Goal: Information Seeking & Learning: Learn about a topic

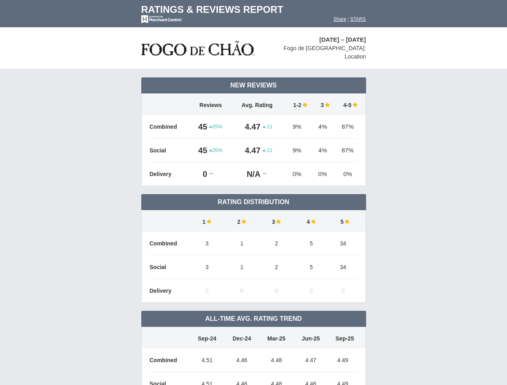
click at [253, 194] on td "Rating Distribution" at bounding box center [253, 202] width 225 height 16
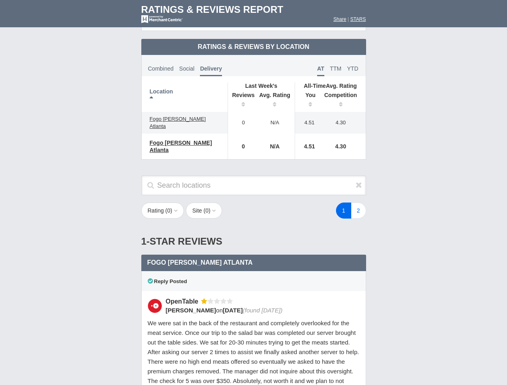
scroll to position [389, 0]
click at [253, 203] on div "1 2" at bounding box center [304, 211] width 140 height 16
click at [185, 90] on th "Location" at bounding box center [185, 97] width 86 height 30
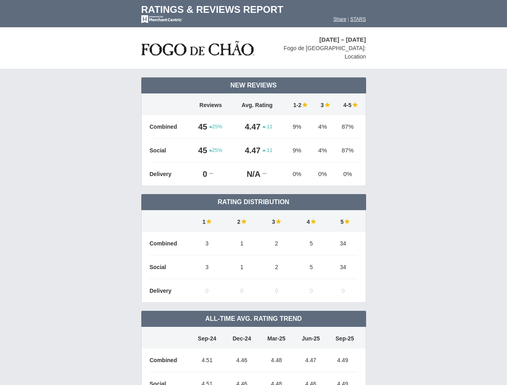
click at [253, 194] on td "Rating Distribution" at bounding box center [253, 202] width 225 height 16
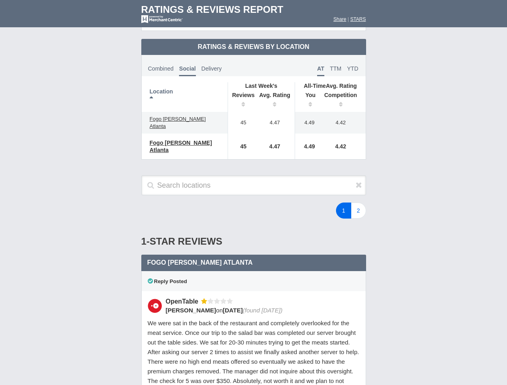
scroll to position [389, 0]
click at [253, 203] on div "1 2" at bounding box center [304, 211] width 140 height 16
click at [185, 90] on th "Location" at bounding box center [185, 97] width 86 height 30
click at [241, 94] on th "Reviews" at bounding box center [241, 101] width 27 height 22
click at [275, 94] on th "Avg. Rating" at bounding box center [275, 101] width 40 height 22
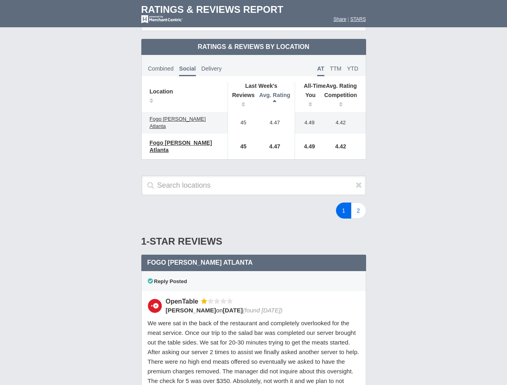
click at [307, 94] on th "You" at bounding box center [307, 101] width 25 height 22
click at [343, 94] on th "Competition" at bounding box center [343, 101] width 46 height 22
click at [254, 271] on div "Reply Posted" at bounding box center [253, 281] width 225 height 20
click at [359, 181] on icon at bounding box center [359, 185] width 6 height 8
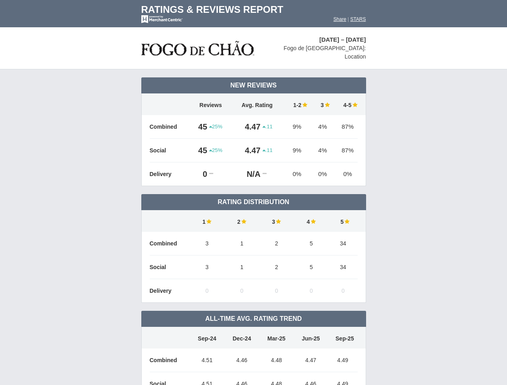
click at [253, 194] on td "Rating Distribution" at bounding box center [253, 202] width 225 height 16
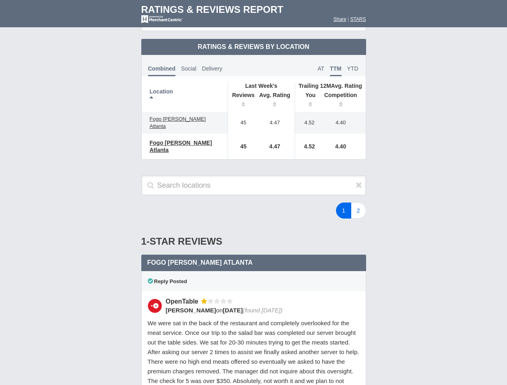
scroll to position [389, 0]
click at [253, 203] on div "1 2" at bounding box center [304, 211] width 140 height 16
click at [185, 90] on th "Location" at bounding box center [185, 97] width 86 height 30
click at [241, 94] on th "Reviews" at bounding box center [241, 101] width 27 height 22
click at [275, 94] on th "Avg. Rating" at bounding box center [275, 101] width 40 height 22
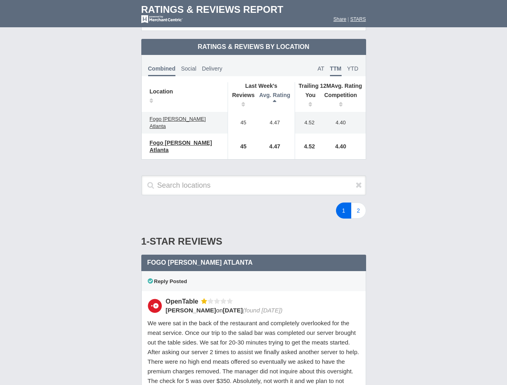
click at [307, 94] on th "You" at bounding box center [307, 101] width 25 height 22
click at [343, 94] on th "Competition" at bounding box center [343, 101] width 46 height 22
click at [254, 271] on div "Reply Posted" at bounding box center [253, 281] width 225 height 20
click at [359, 181] on icon at bounding box center [359, 185] width 6 height 8
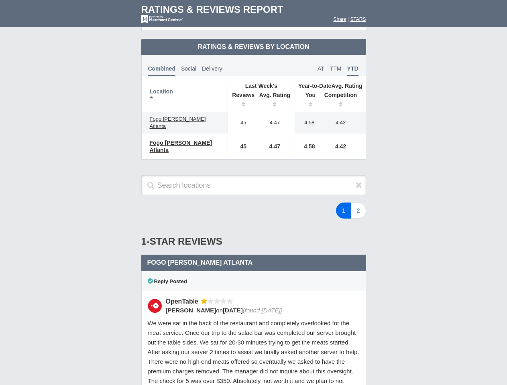
click at [253, 203] on div "1 2" at bounding box center [304, 211] width 140 height 16
click at [185, 90] on th "Location" at bounding box center [185, 97] width 86 height 30
click at [241, 94] on th "Reviews" at bounding box center [241, 101] width 27 height 22
click at [275, 94] on th "Avg. Rating" at bounding box center [275, 101] width 40 height 22
click at [307, 94] on th "You" at bounding box center [307, 101] width 25 height 22
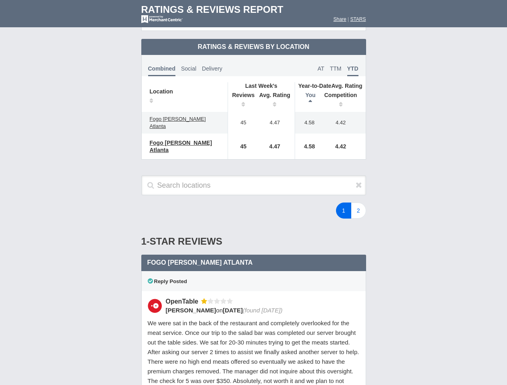
click at [343, 94] on th "Competition" at bounding box center [343, 101] width 46 height 22
click at [254, 271] on div "Reply Posted" at bounding box center [253, 281] width 225 height 20
click at [359, 181] on icon at bounding box center [359, 185] width 6 height 8
